Goal: Use online tool/utility: Utilize a website feature to perform a specific function

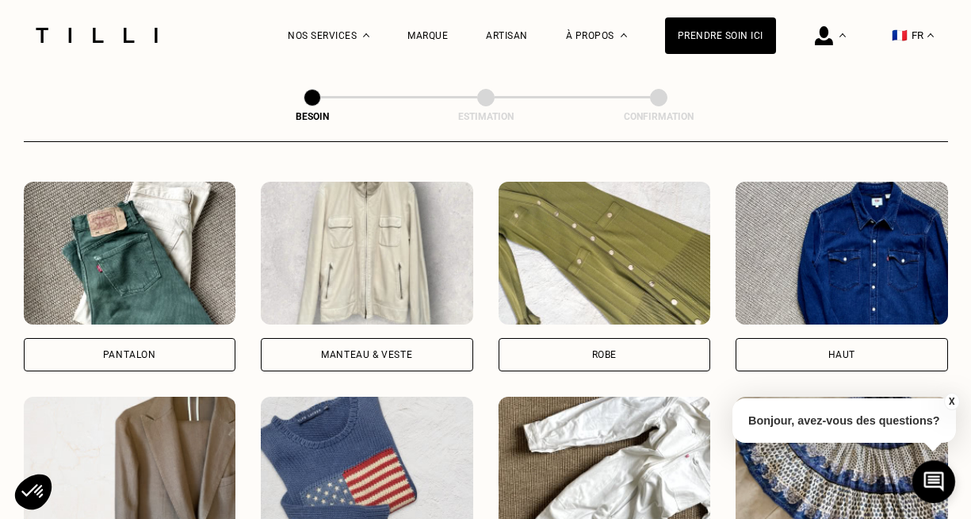
scroll to position [722, 0]
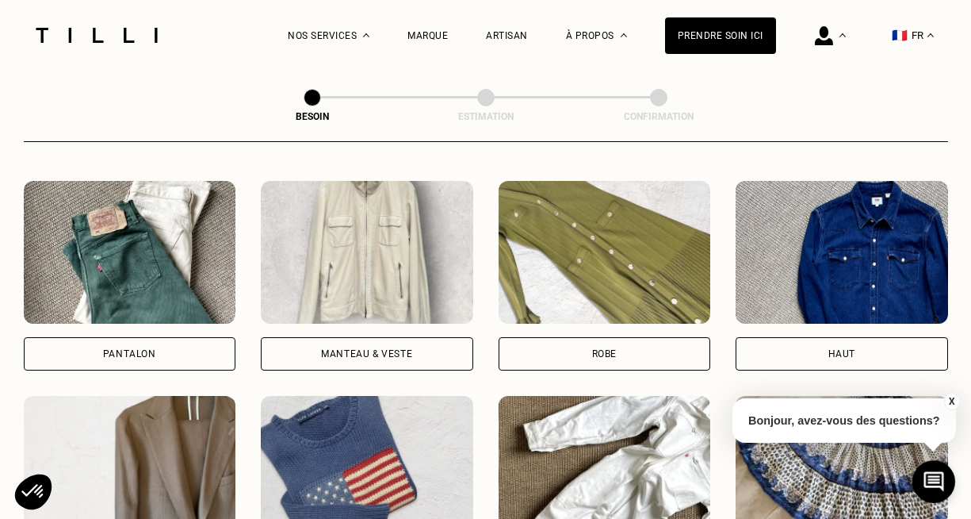
click at [587, 337] on div "Robe" at bounding box center [605, 353] width 213 height 33
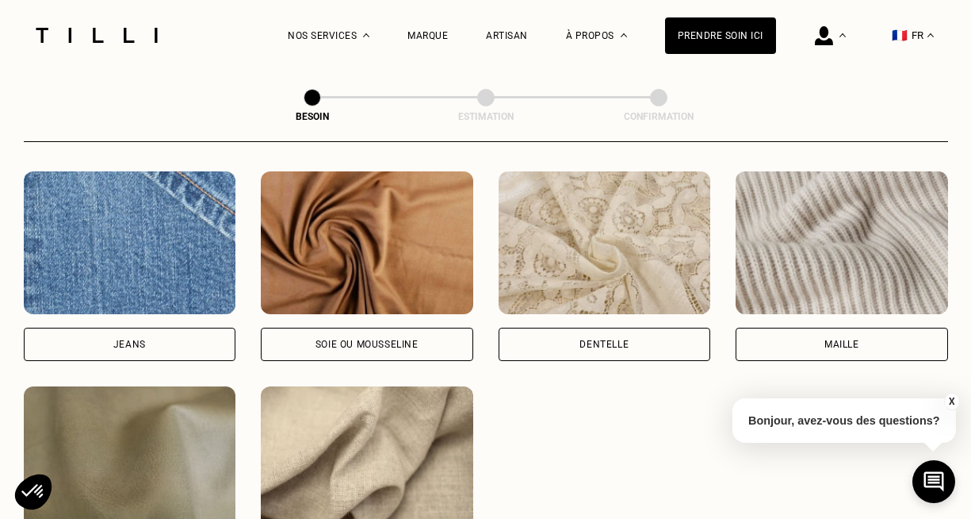
scroll to position [1697, 0]
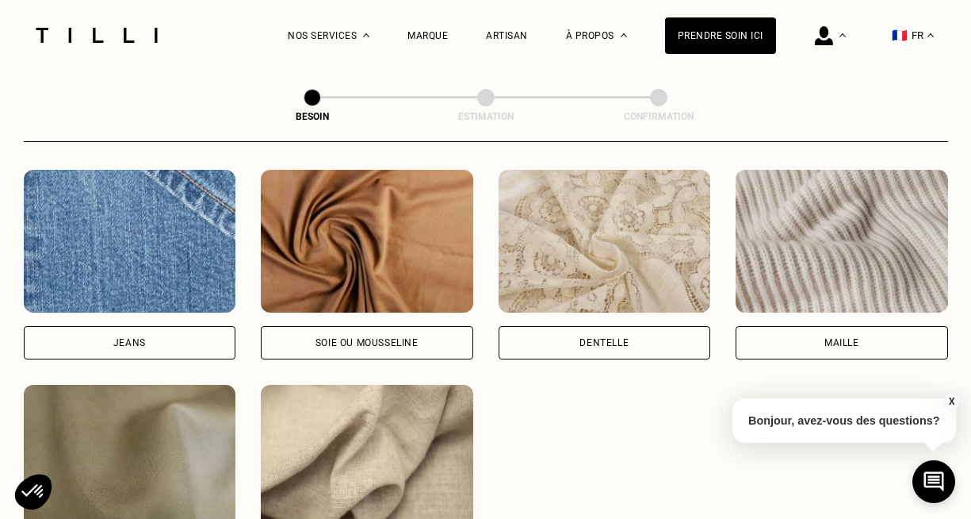
click at [405, 338] on div "Soie ou mousseline" at bounding box center [367, 343] width 103 height 10
select select "FR"
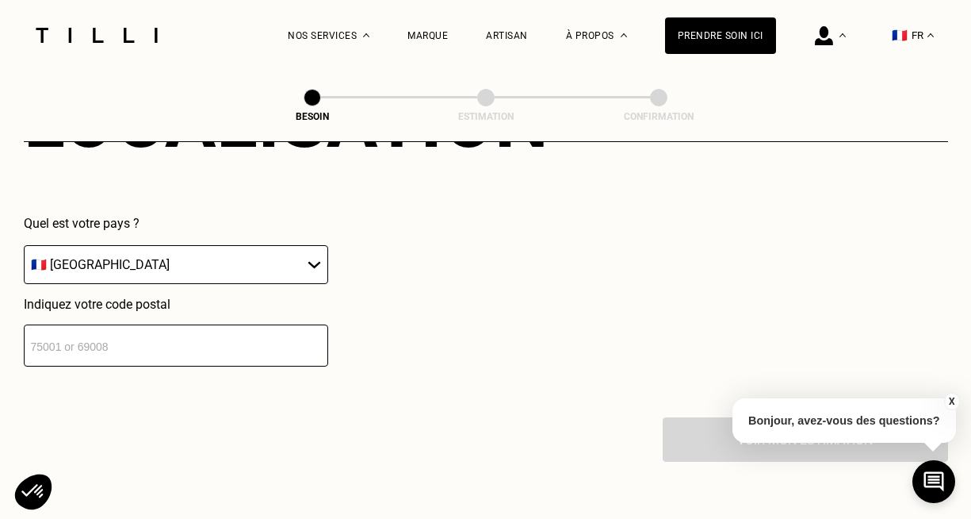
scroll to position [2299, 0]
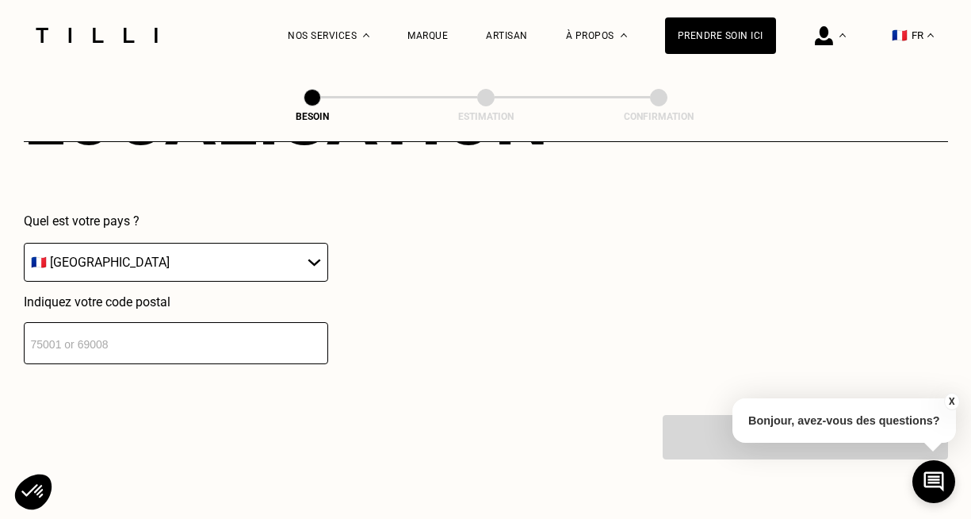
click at [217, 322] on input "number" at bounding box center [176, 343] width 304 height 42
type input "75019"
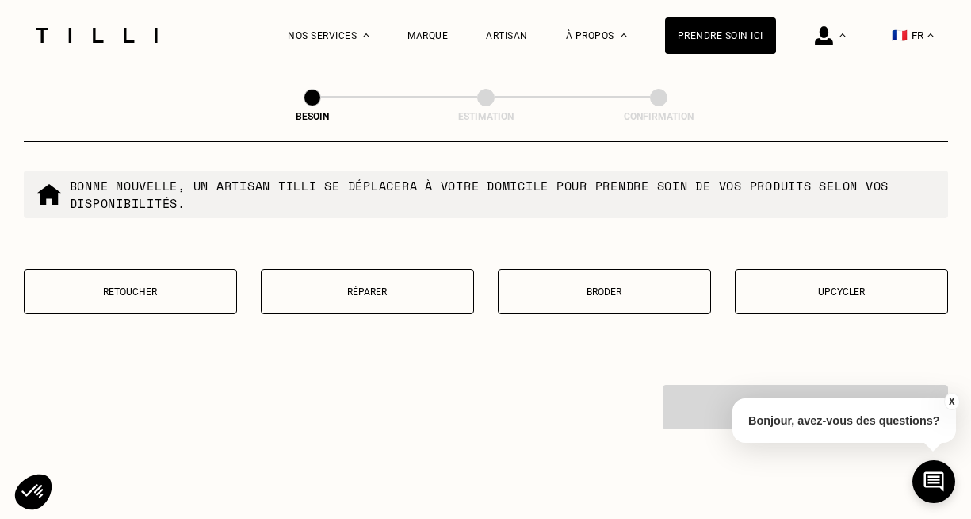
scroll to position [2735, 0]
click at [370, 285] on p "Réparer" at bounding box center [368, 290] width 196 height 11
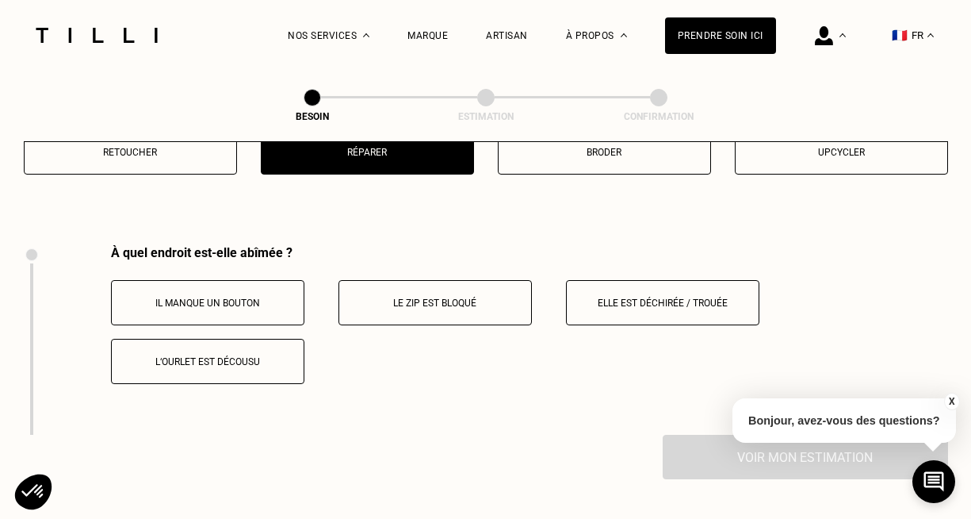
scroll to position [2924, 0]
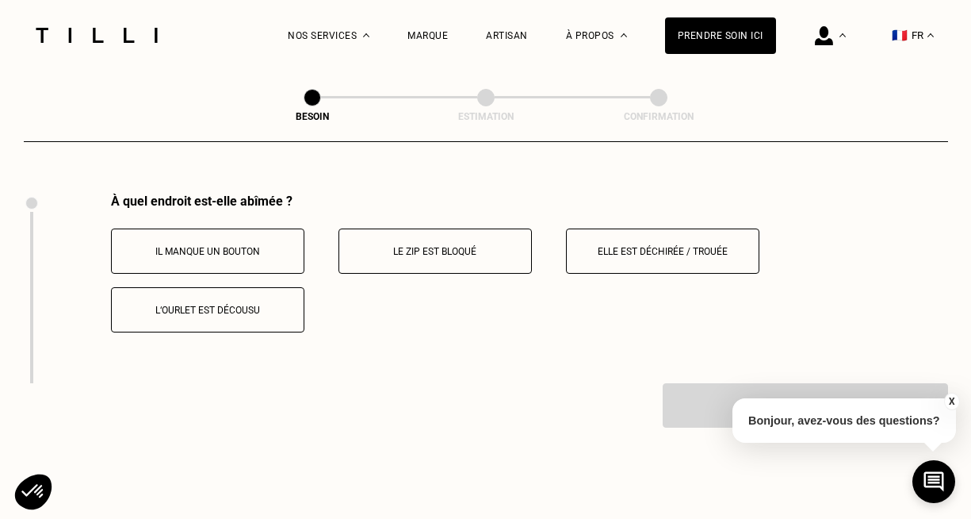
click at [642, 228] on button "Elle est déchirée / trouée" at bounding box center [662, 250] width 193 height 45
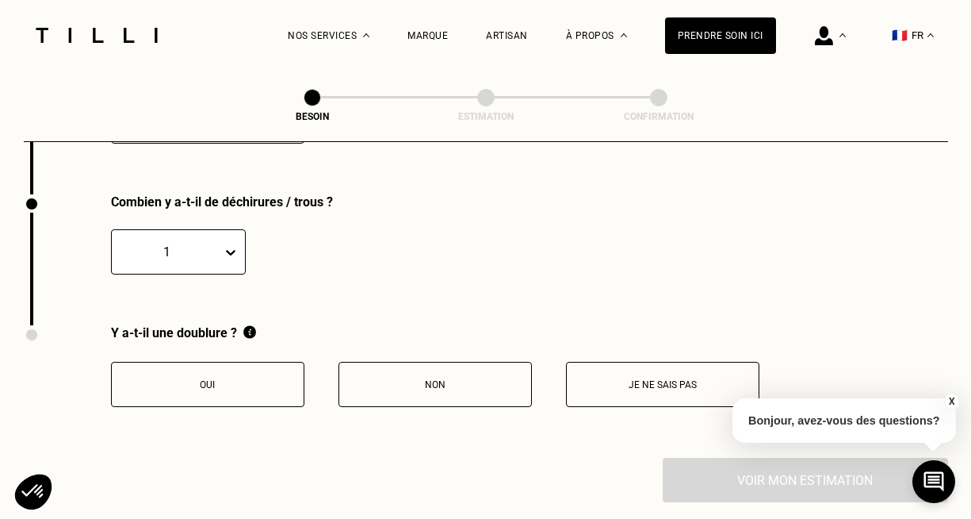
scroll to position [3114, 0]
click at [383, 378] on p "Non" at bounding box center [435, 383] width 176 height 11
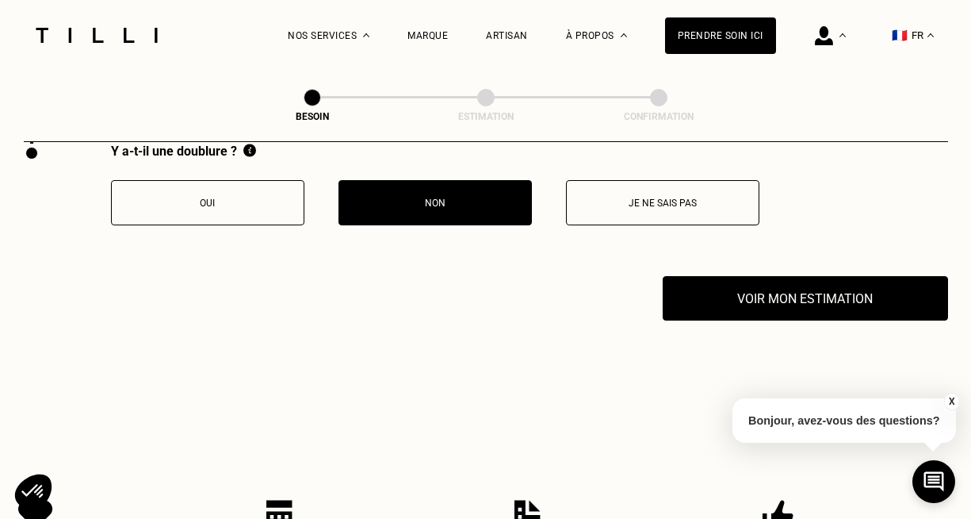
scroll to position [3309, 0]
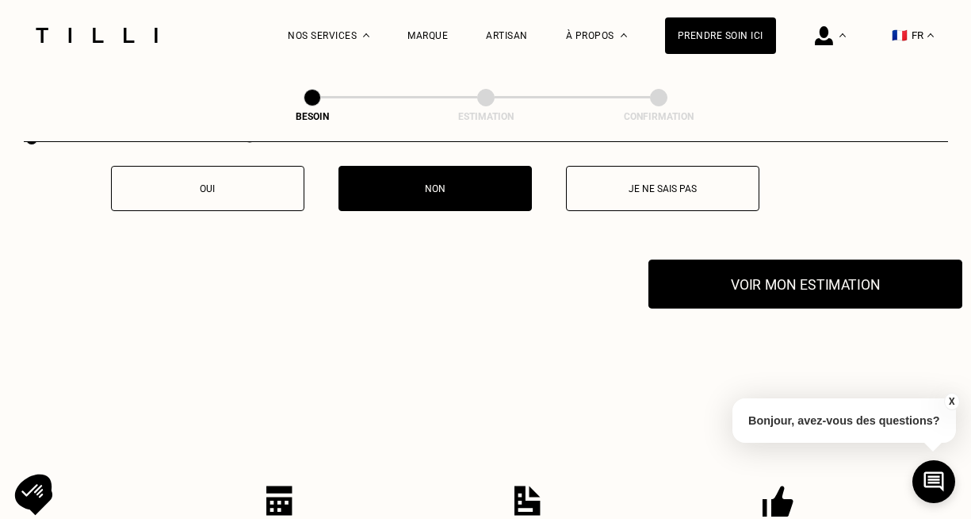
click at [756, 273] on button "Voir mon estimation" at bounding box center [806, 283] width 314 height 49
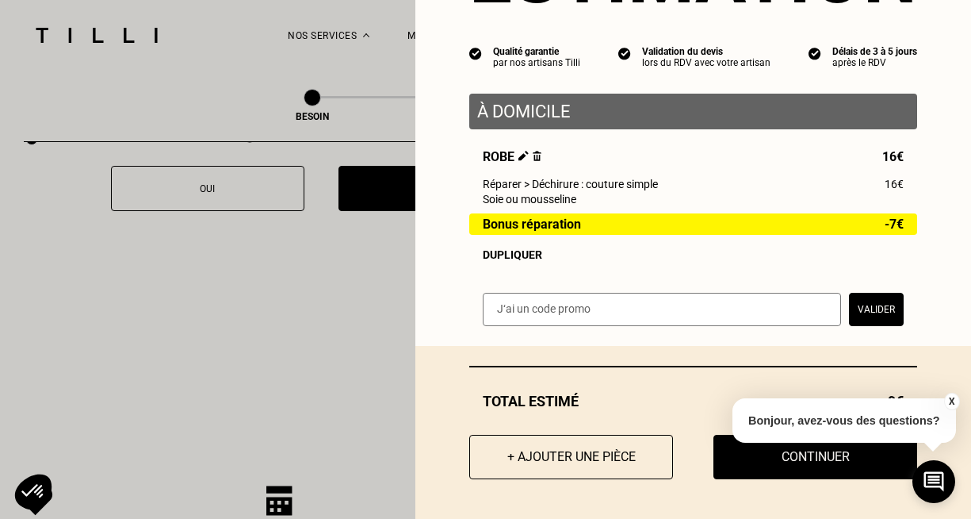
scroll to position [3436, 0]
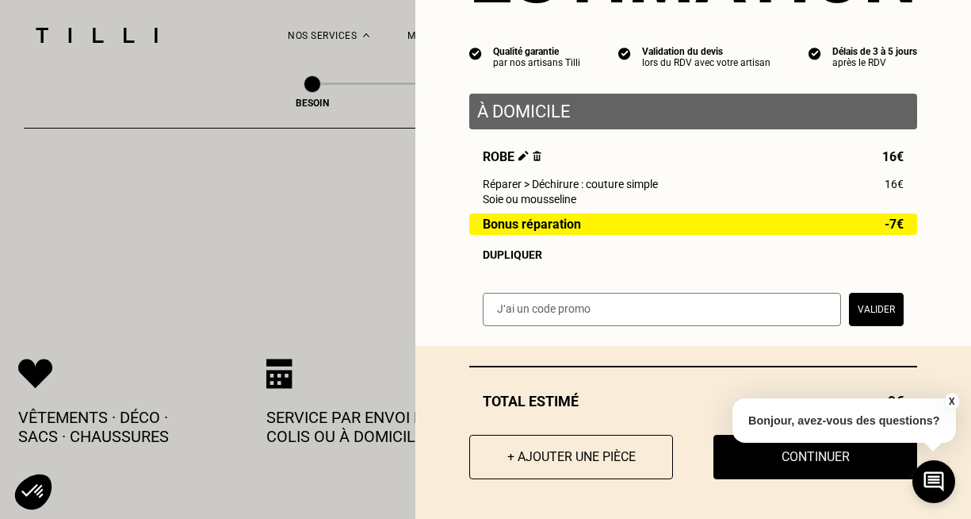
click at [952, 400] on button "X" at bounding box center [952, 400] width 16 height 17
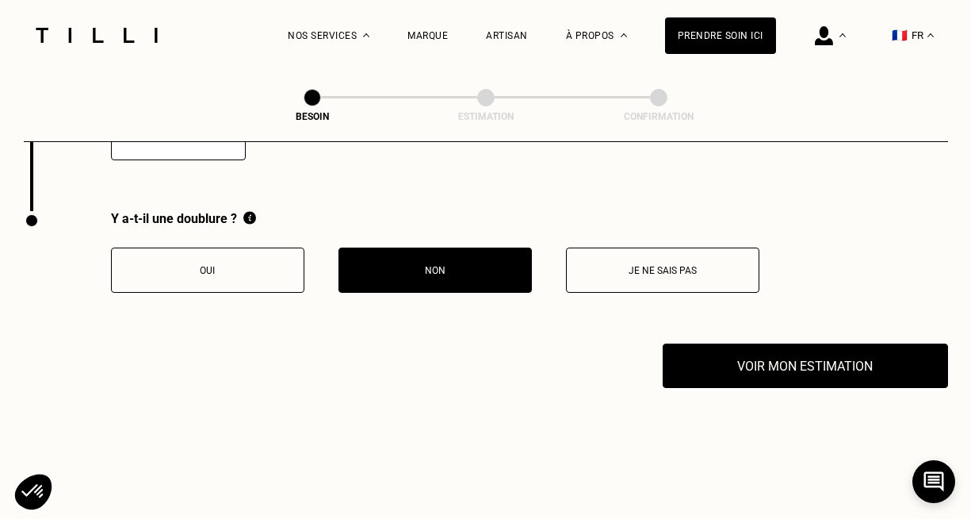
scroll to position [3229, 0]
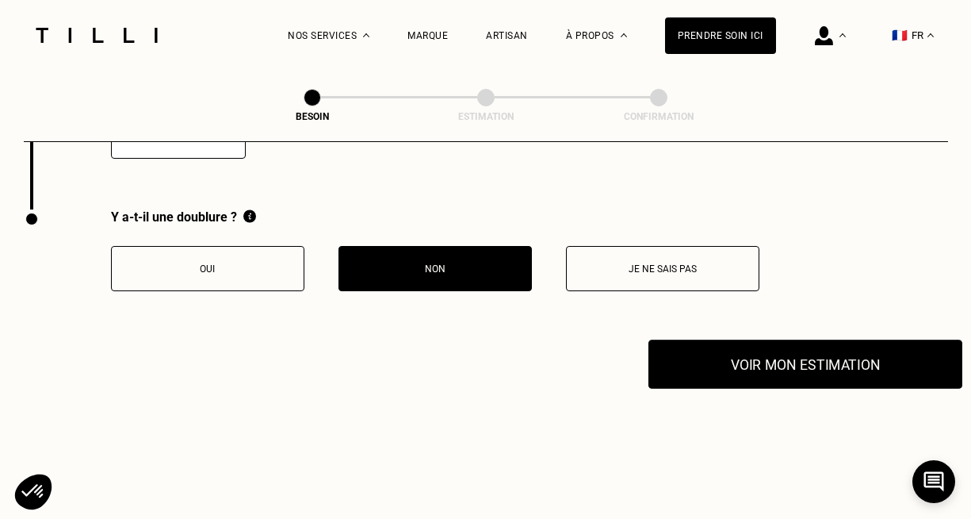
click at [802, 367] on button "Voir mon estimation" at bounding box center [806, 363] width 314 height 49
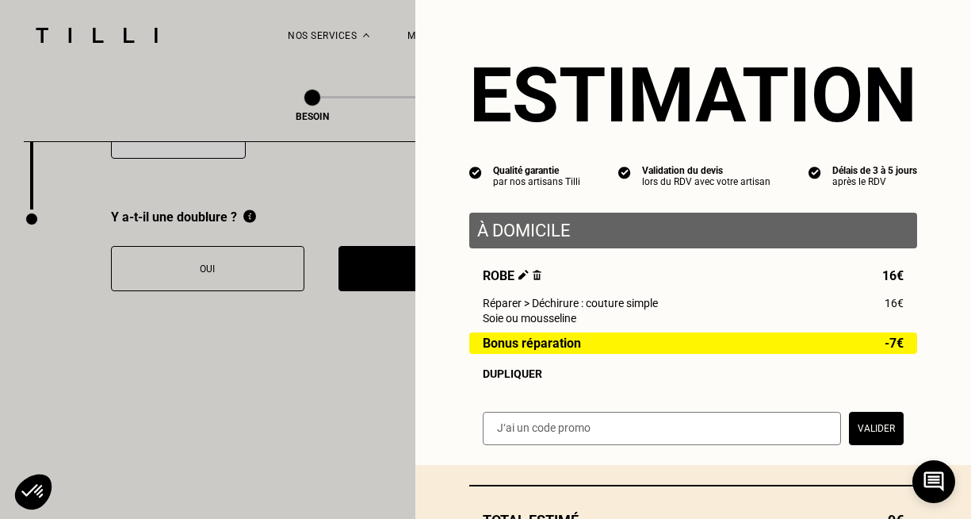
scroll to position [120, 0]
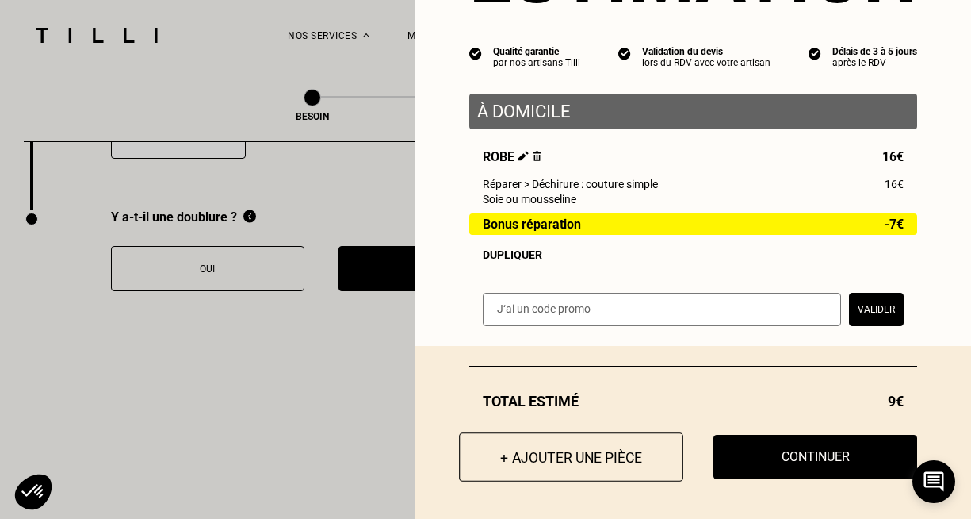
click at [605, 462] on button "+ Ajouter une pièce" at bounding box center [571, 456] width 224 height 49
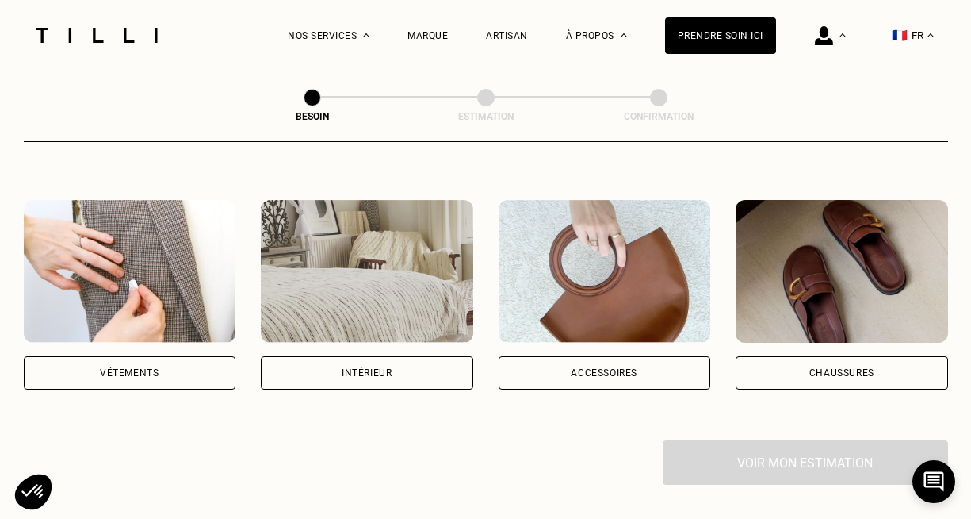
scroll to position [270, 0]
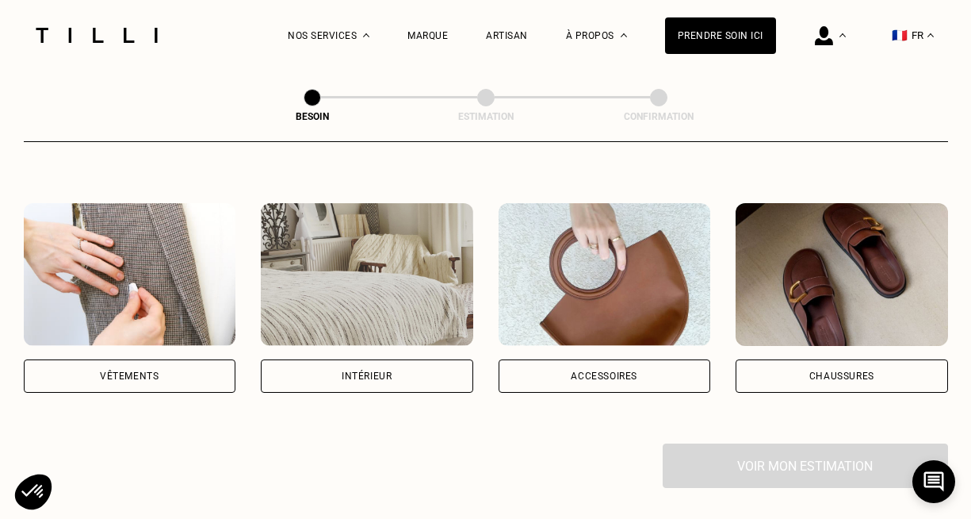
click at [354, 371] on div "Intérieur" at bounding box center [367, 376] width 50 height 10
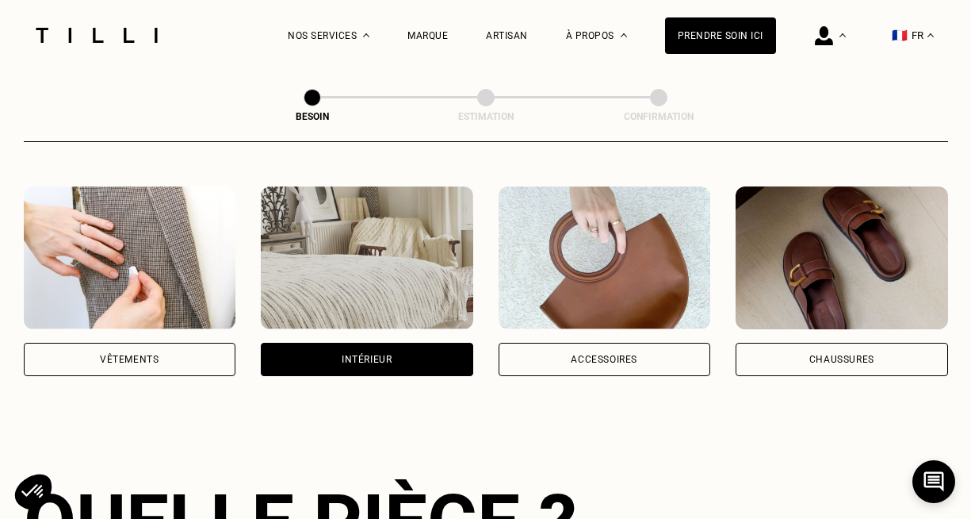
scroll to position [288, 0]
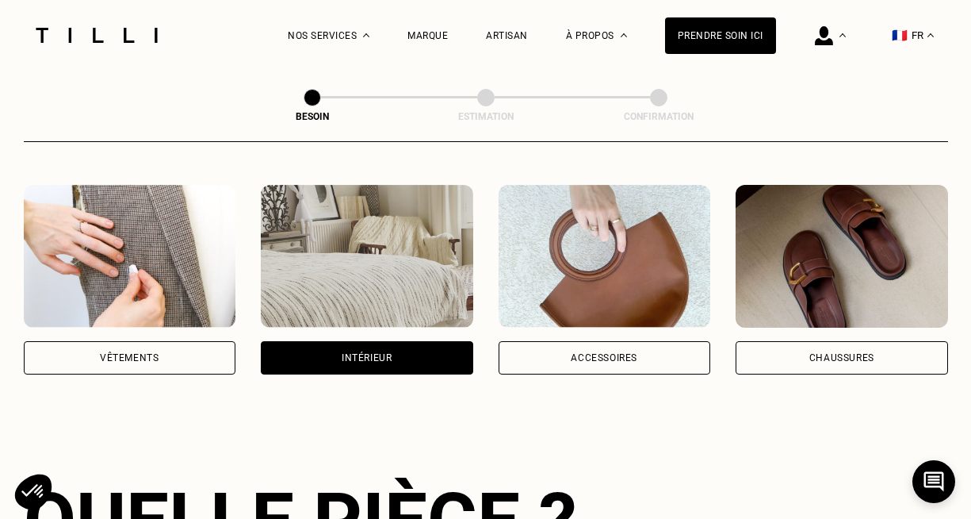
click at [510, 341] on div "Accessoires" at bounding box center [605, 357] width 213 height 33
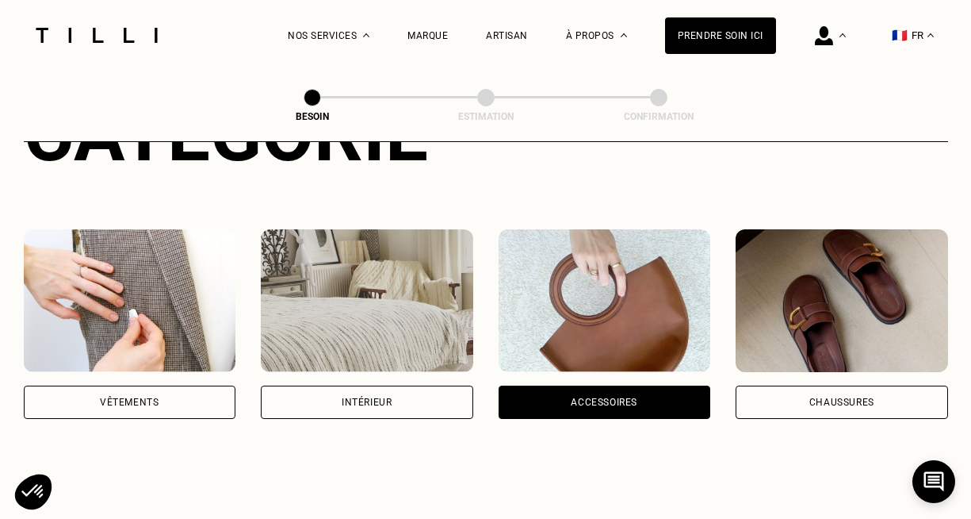
scroll to position [247, 0]
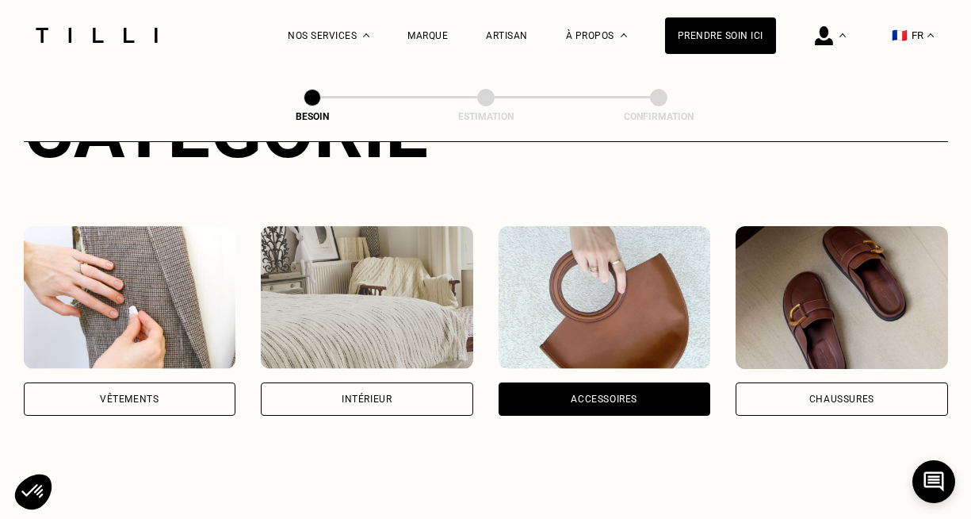
click at [349, 394] on div "Intérieur" at bounding box center [367, 399] width 50 height 10
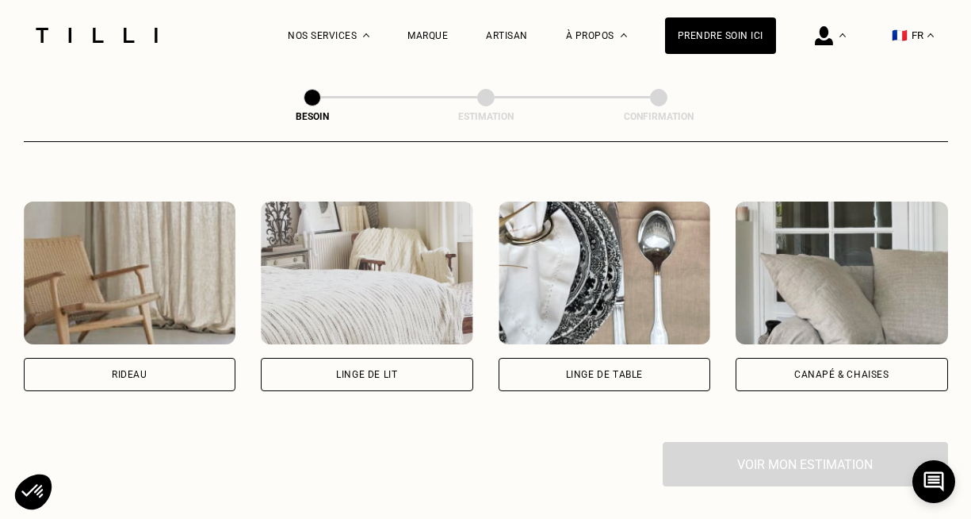
scroll to position [696, 0]
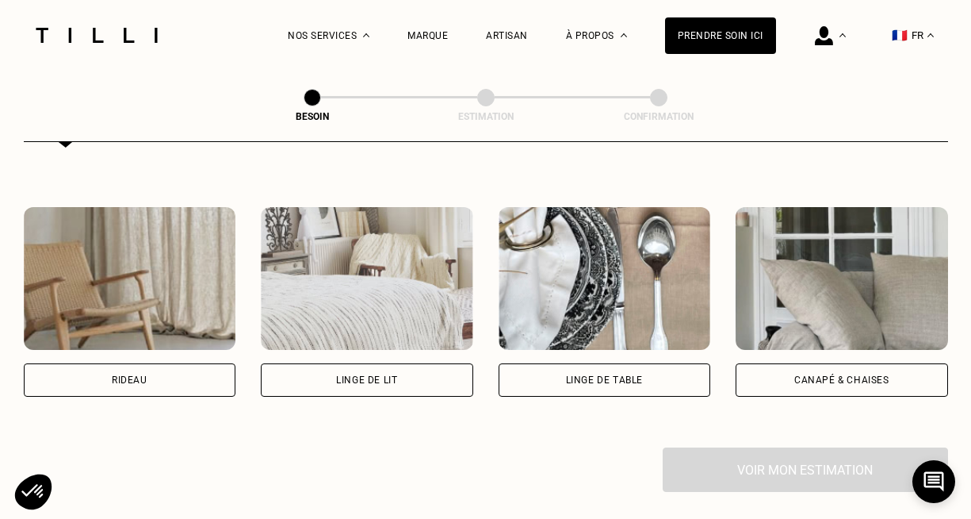
click at [319, 363] on div "Linge de lit" at bounding box center [367, 379] width 213 height 33
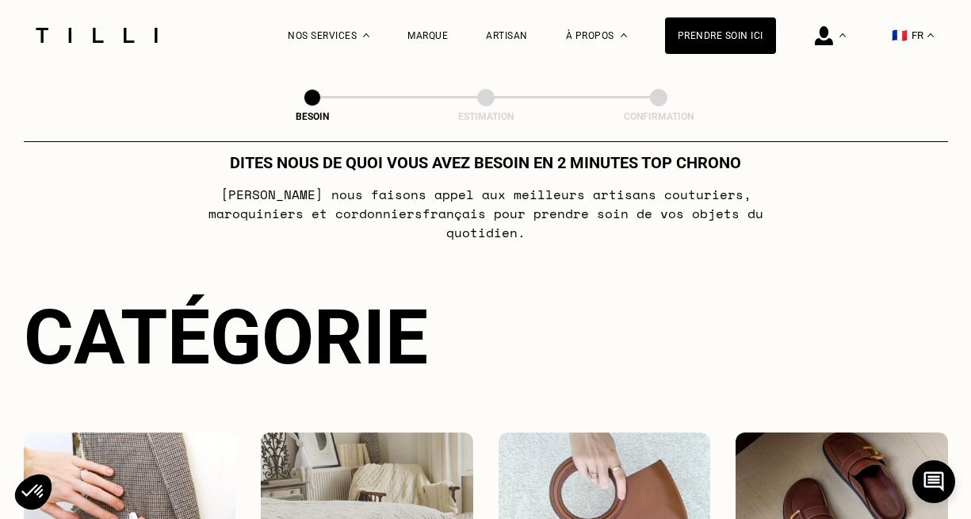
scroll to position [0, 0]
